Goal: Contribute content: Add original content to the website for others to see

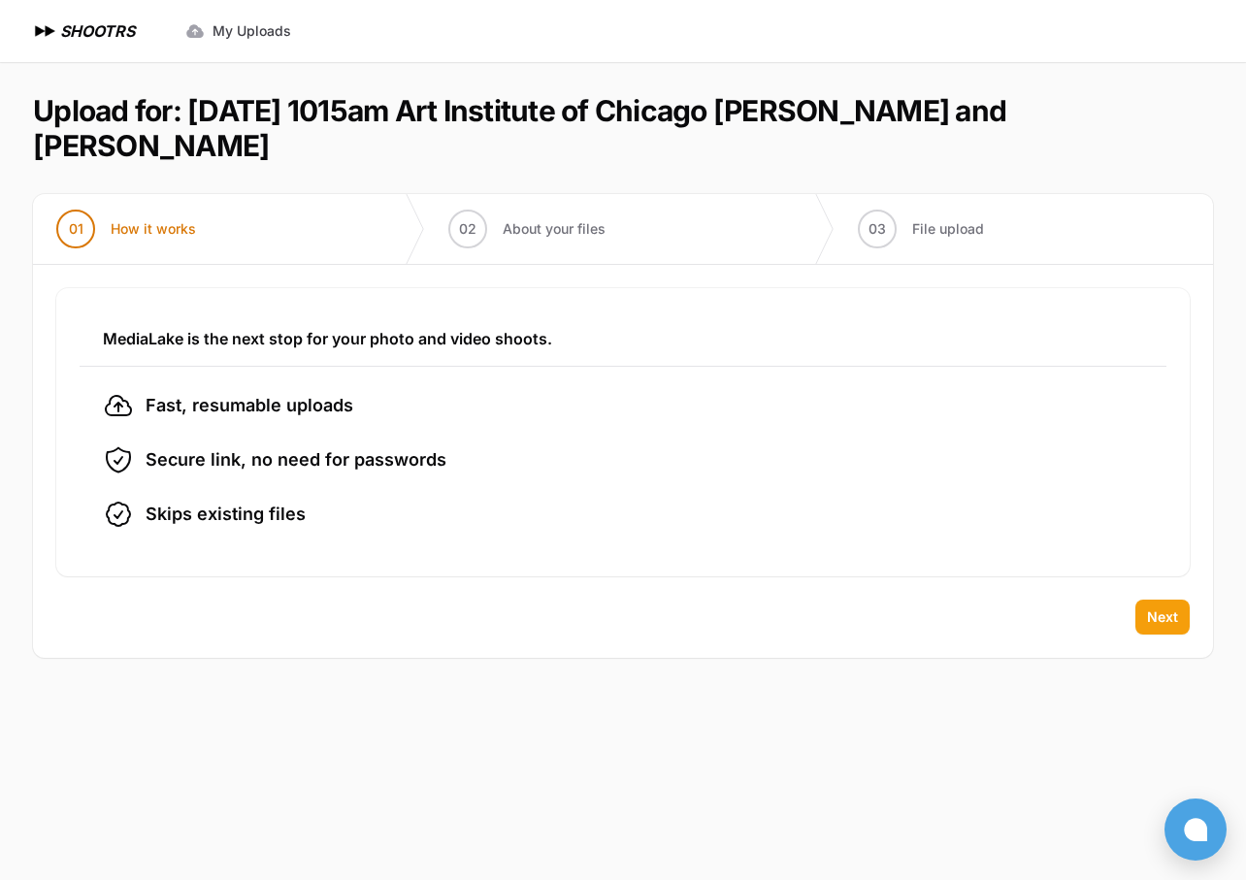
click at [1160, 608] on span "Next" at bounding box center [1162, 616] width 31 height 19
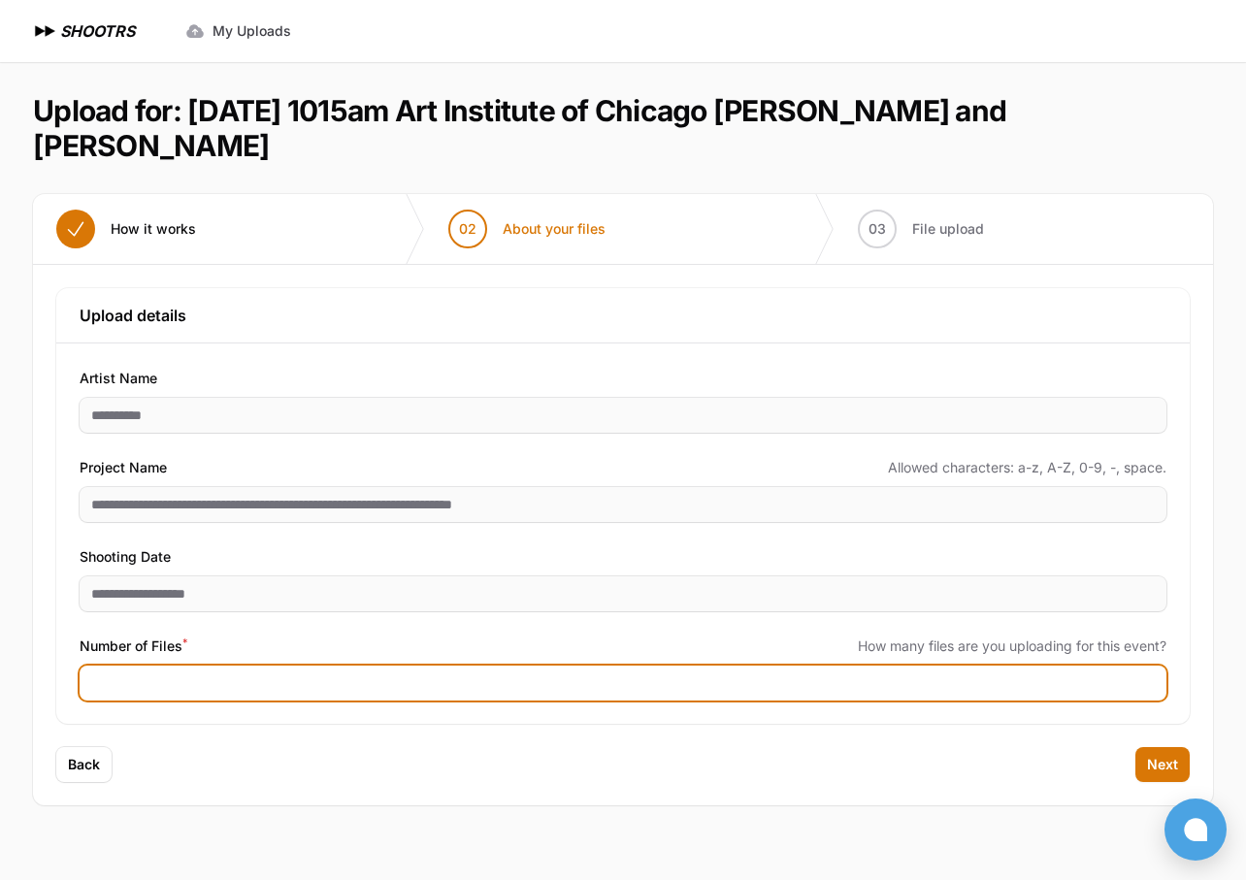
click at [196, 688] on input "Number of Files *" at bounding box center [623, 683] width 1087 height 35
type input "***"
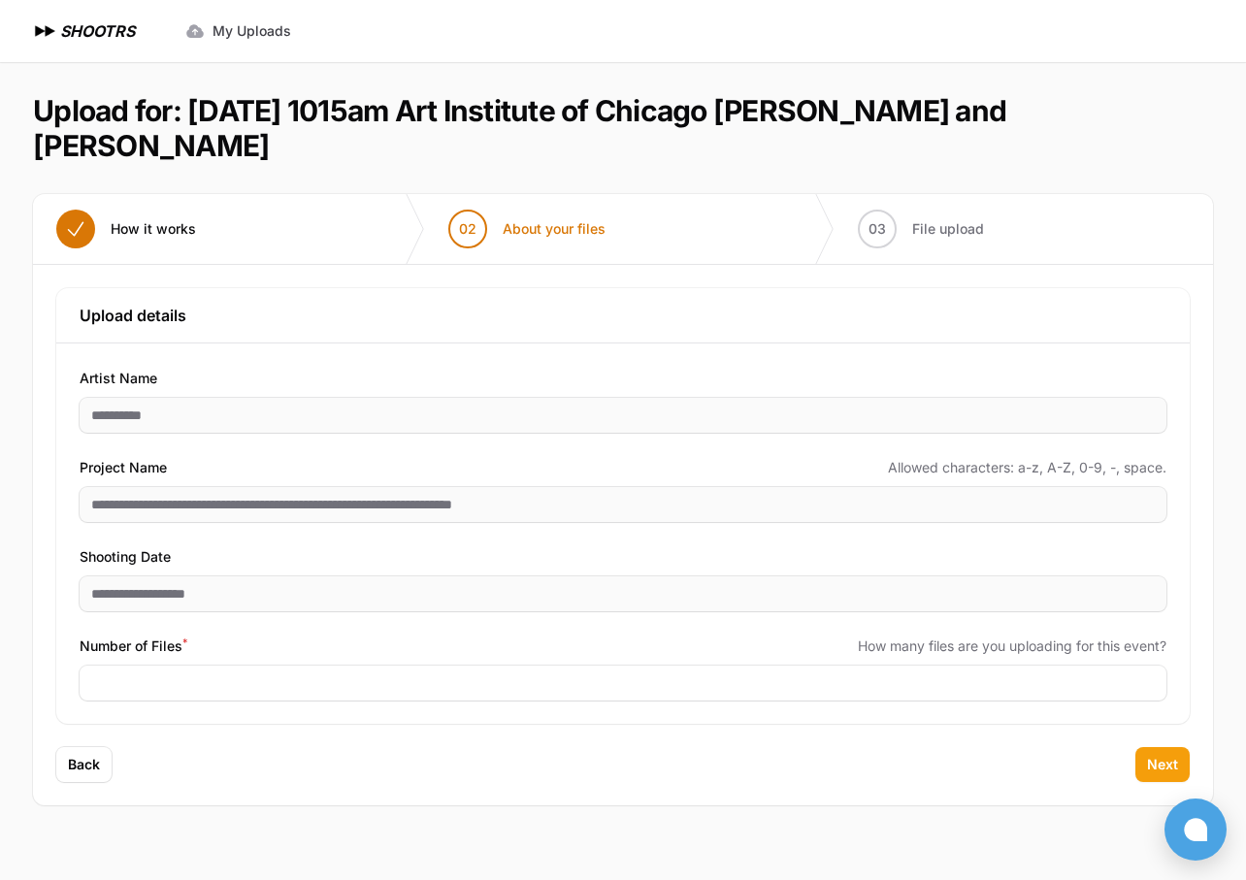
click at [1153, 763] on span "Next" at bounding box center [1162, 764] width 31 height 19
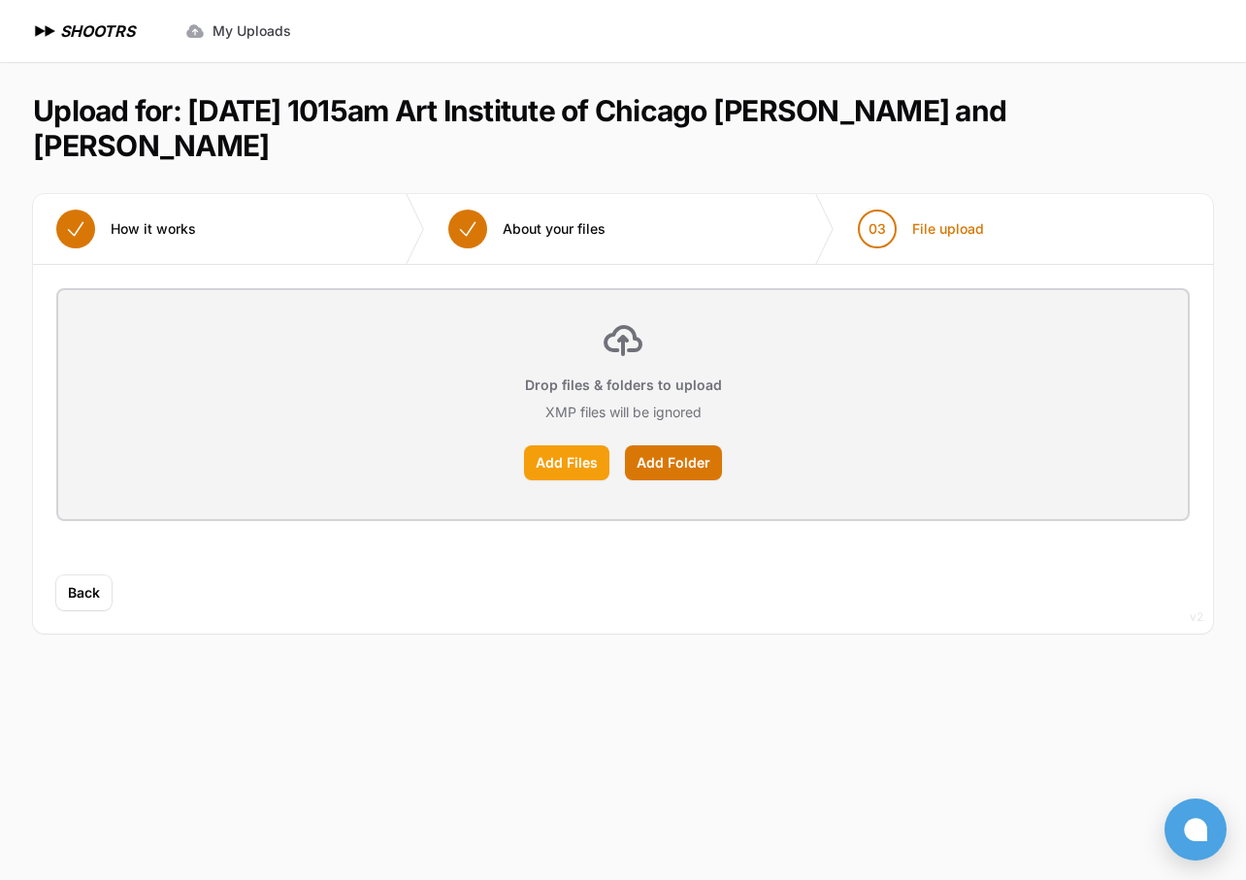
click at [580, 466] on label "Add Files" at bounding box center [566, 462] width 85 height 35
click at [0, 0] on input "Add Files" at bounding box center [0, 0] width 0 height 0
